Goal: Transaction & Acquisition: Purchase product/service

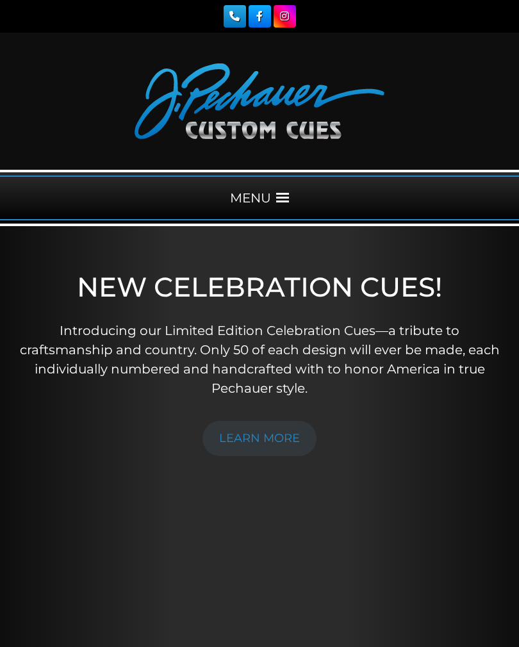
click at [281, 193] on span at bounding box center [282, 198] width 13 height 13
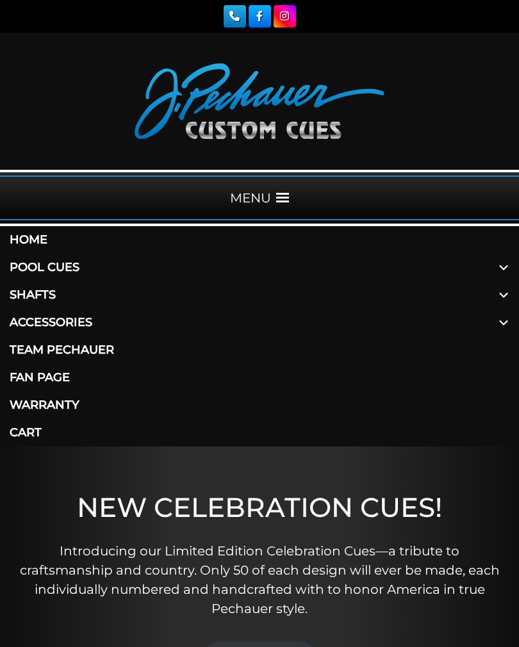
click at [76, 271] on link "Pool Cues" at bounding box center [259, 268] width 519 height 28
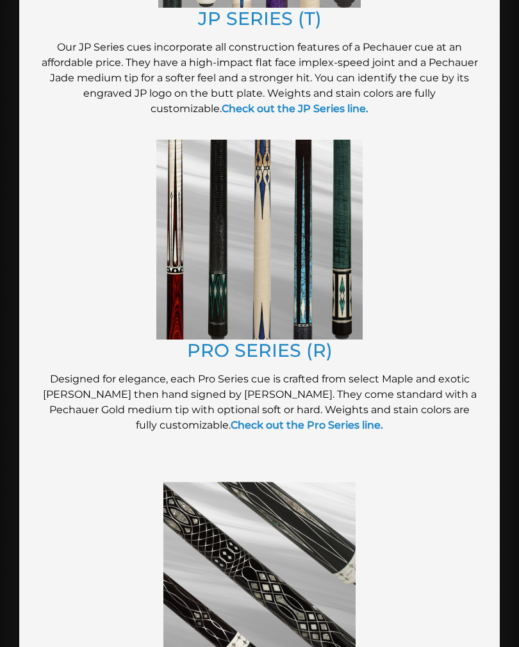
scroll to position [1292, 0]
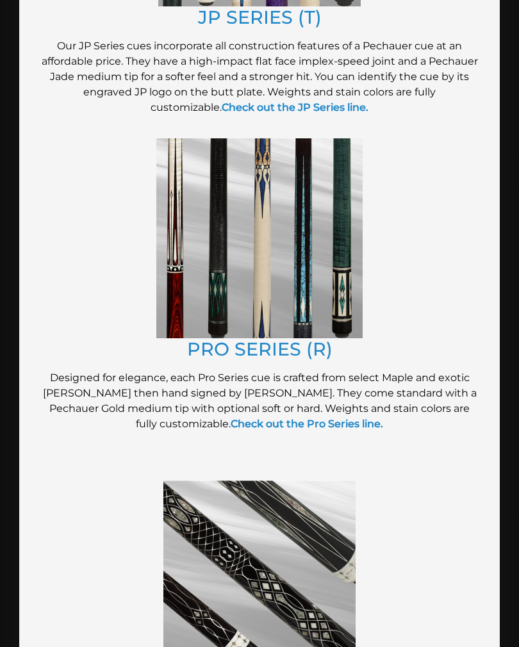
click at [320, 288] on img at bounding box center [259, 239] width 206 height 200
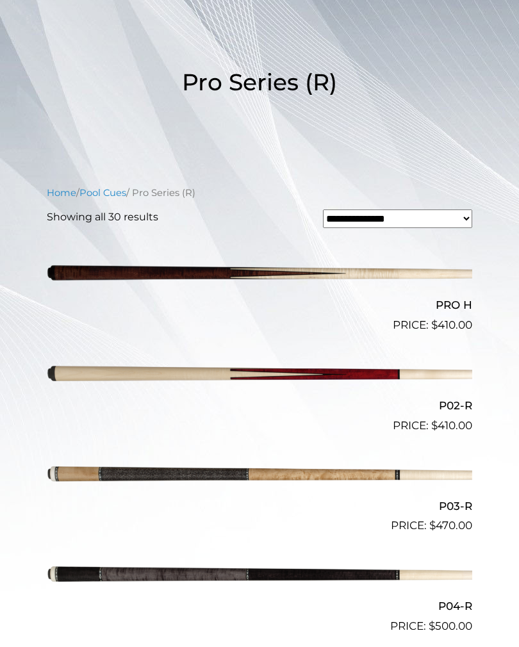
scroll to position [248, 0]
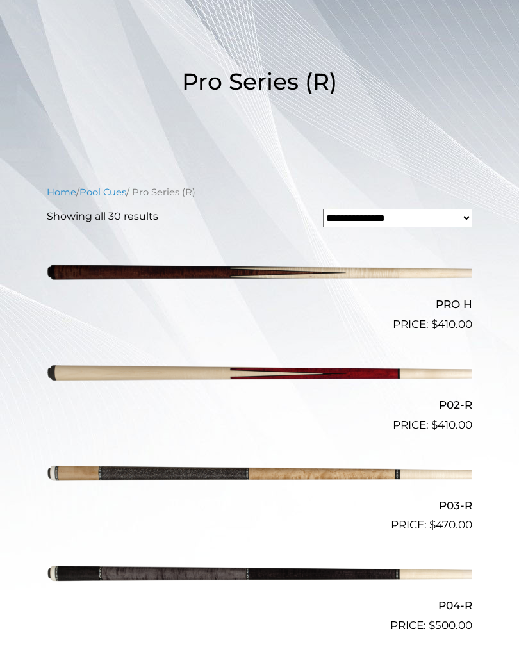
click at [371, 265] on img at bounding box center [260, 273] width 426 height 71
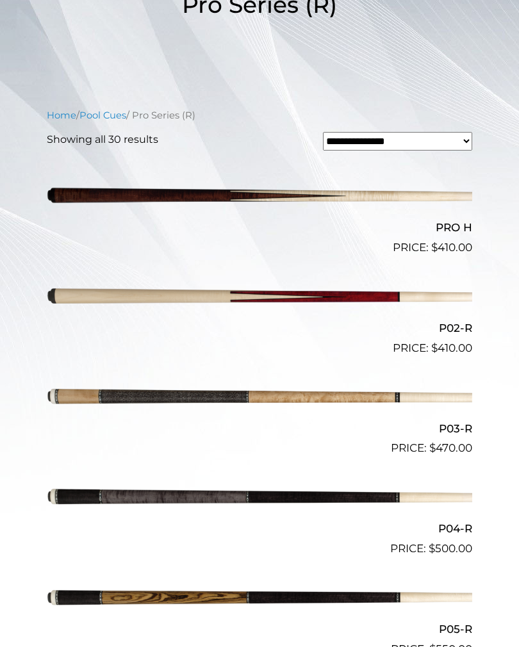
scroll to position [324, 0]
